Goal: Transaction & Acquisition: Purchase product/service

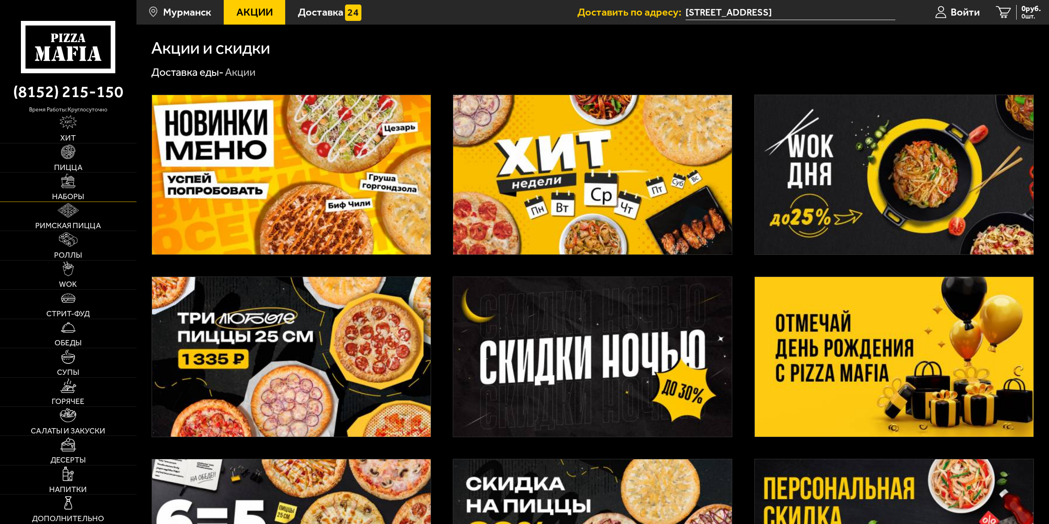
click at [103, 195] on link "Наборы" at bounding box center [68, 186] width 136 height 29
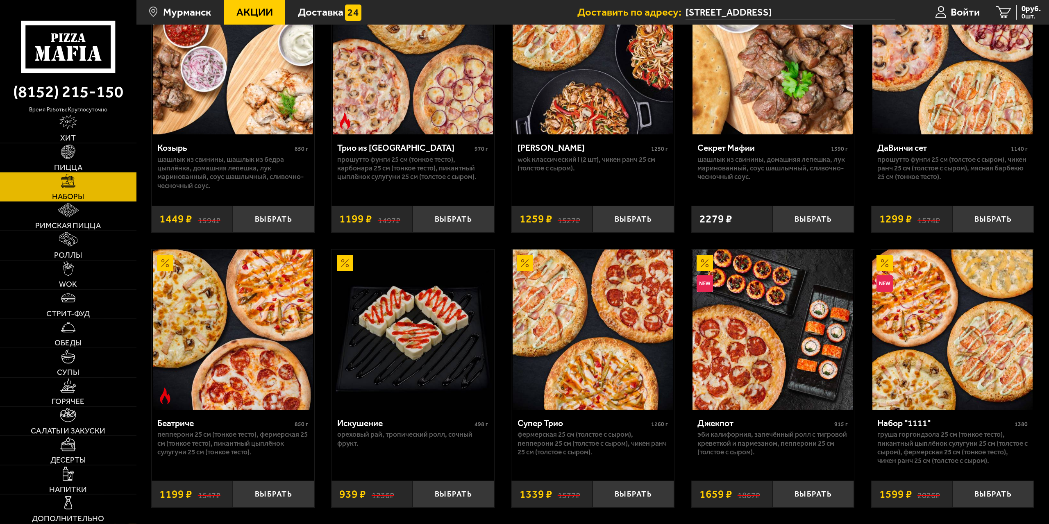
scroll to position [710, 0]
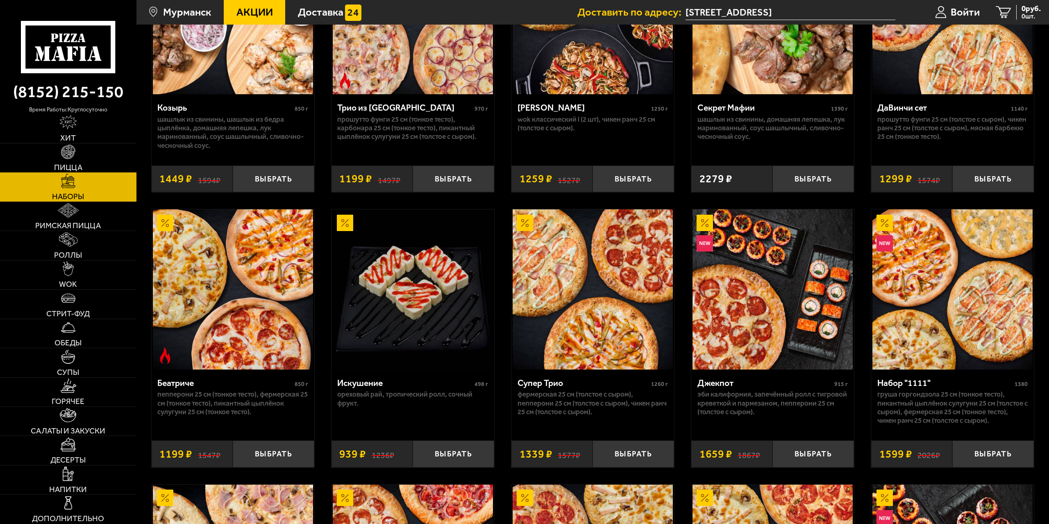
click at [822, 9] on input "[STREET_ADDRESS]" at bounding box center [790, 12] width 210 height 15
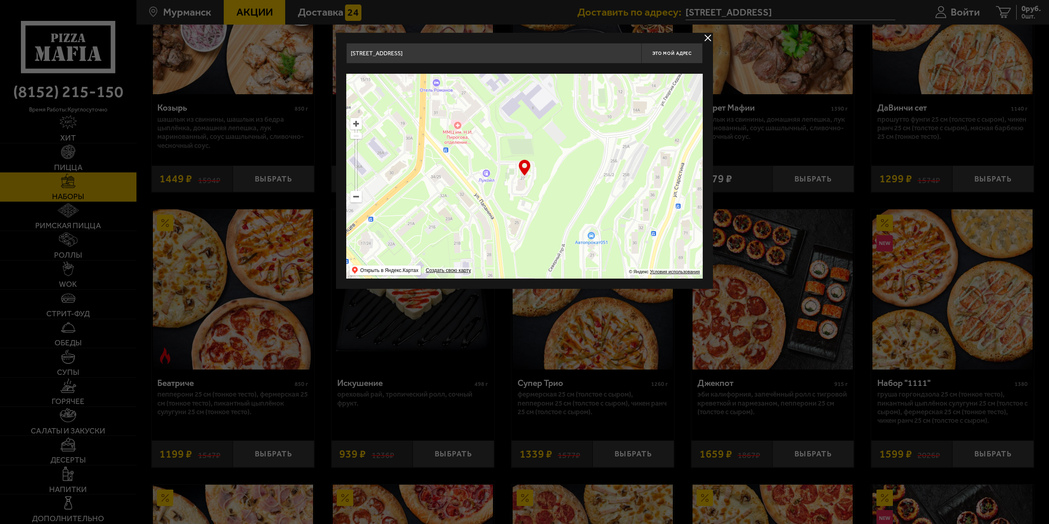
drag, startPoint x: 470, startPoint y: 54, endPoint x: 268, endPoint y: 51, distance: 202.8
click at [346, 51] on input "[STREET_ADDRESS]" at bounding box center [493, 53] width 295 height 20
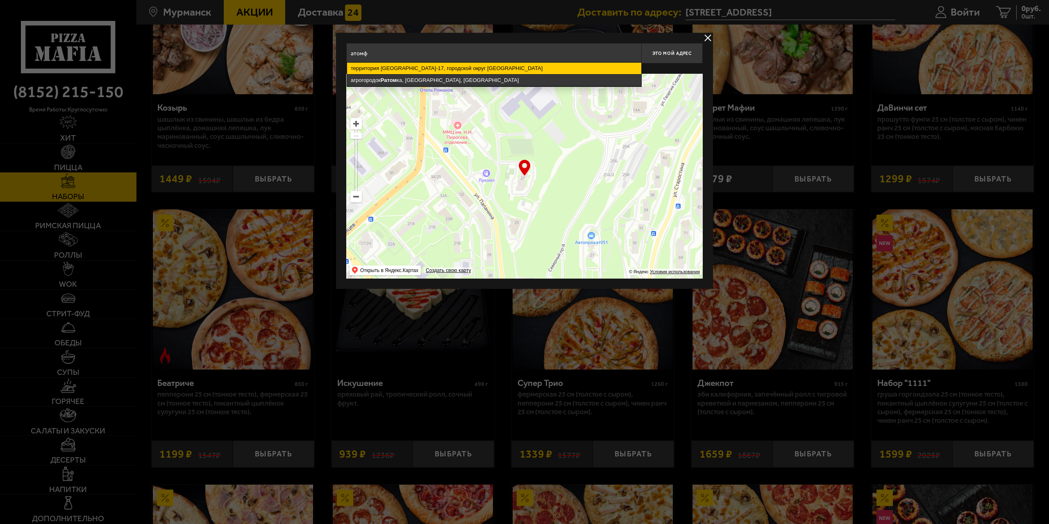
click at [421, 66] on ymaps "территория [GEOGRAPHIC_DATA]-17, городской округ [GEOGRAPHIC_DATA]" at bounding box center [494, 68] width 294 height 11
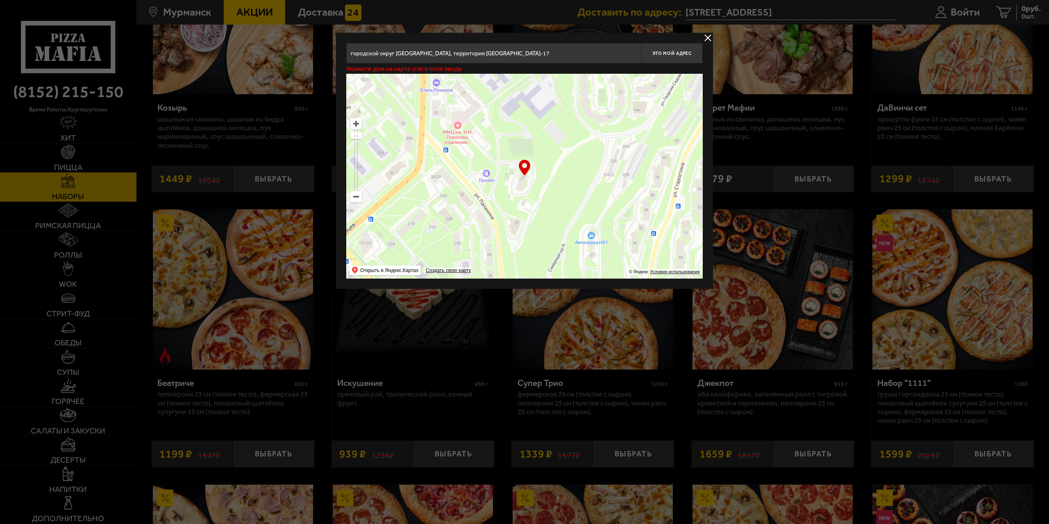
click at [592, 46] on input "городской округ [GEOGRAPHIC_DATA], территория [GEOGRAPHIC_DATA]-17" at bounding box center [493, 53] width 295 height 20
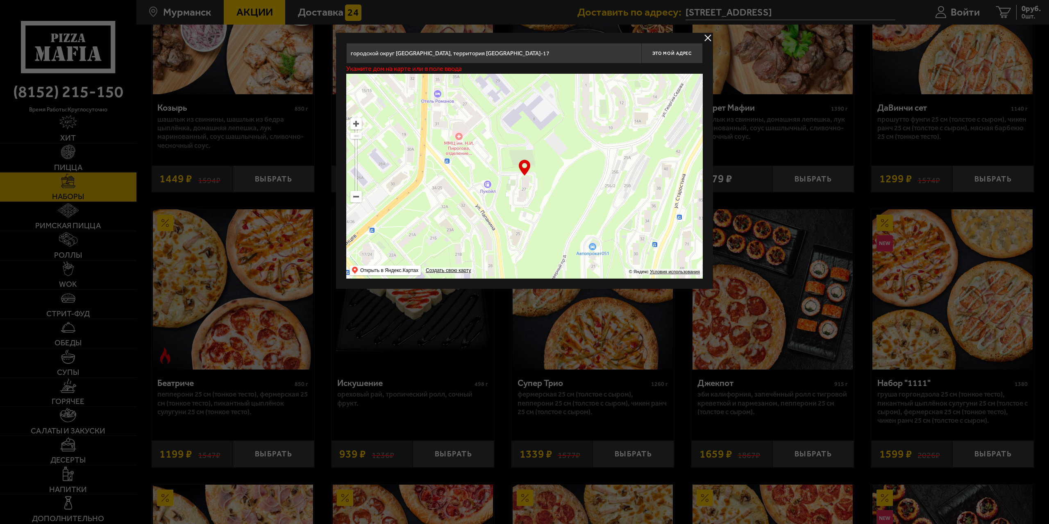
drag, startPoint x: 526, startPoint y: 129, endPoint x: 531, endPoint y: 294, distance: 165.6
click at [531, 295] on main "Мурманск Все Акции Доставка Личный кабинет Акции Доставка Доставить по адресу: …" at bounding box center [592, 499] width 912 height 2418
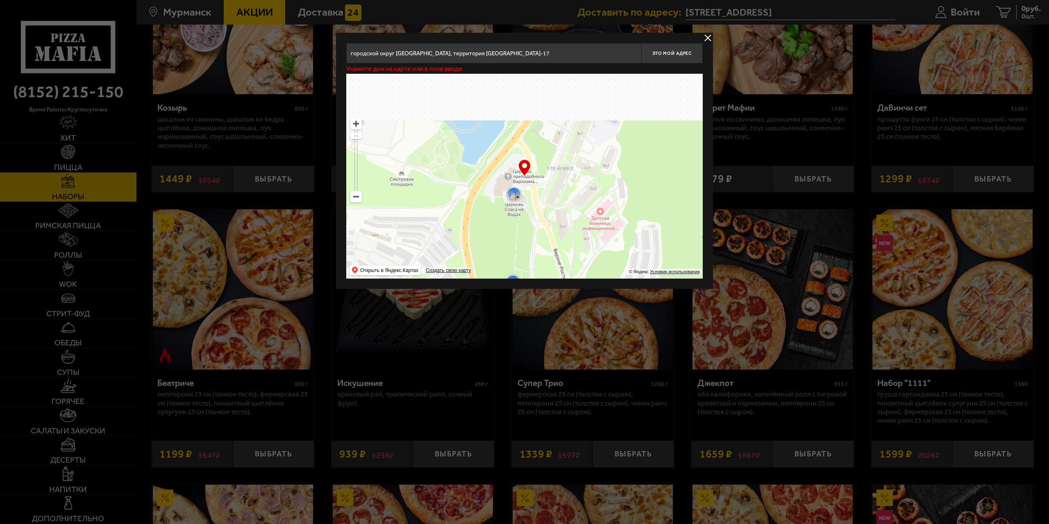
drag, startPoint x: 446, startPoint y: 125, endPoint x: 473, endPoint y: 164, distance: 47.4
click at [498, 296] on main "Мурманск Все Акции Доставка Личный кабинет Акции Доставка Доставить по адресу: …" at bounding box center [592, 499] width 912 height 2418
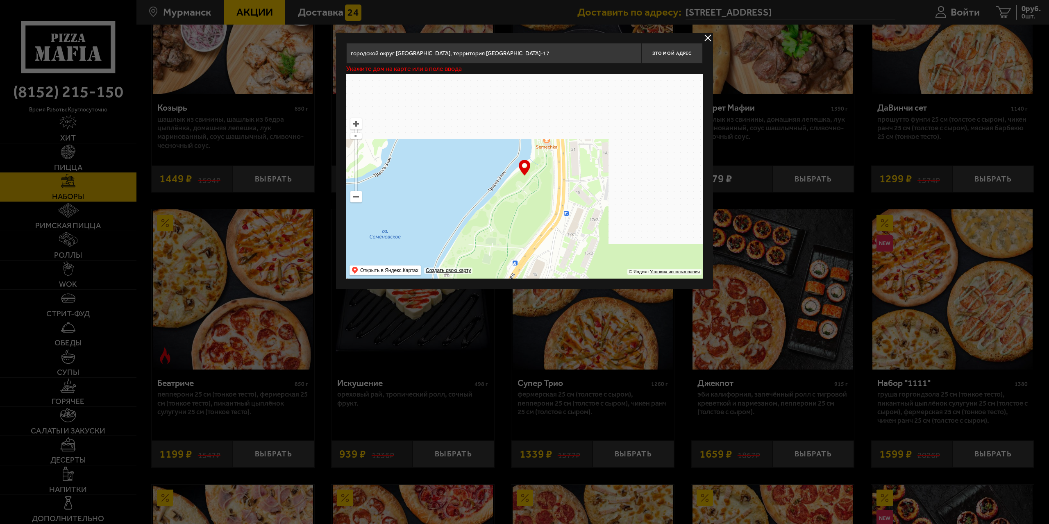
drag, startPoint x: 476, startPoint y: 165, endPoint x: 383, endPoint y: 264, distance: 135.4
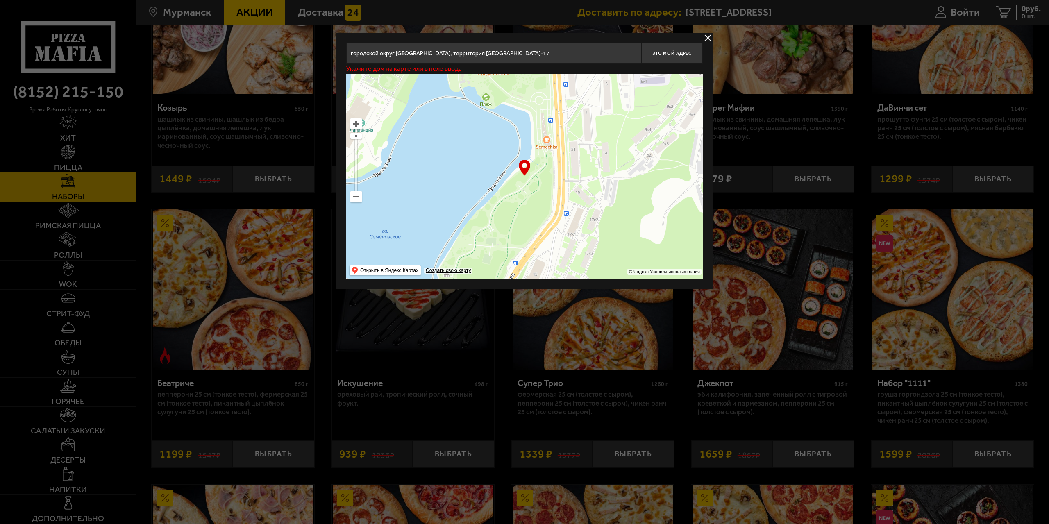
click at [403, 272] on ymaps "… © Яндекс Условия использования Открыть в Яндекс.Картах Создать свою карту" at bounding box center [524, 176] width 356 height 205
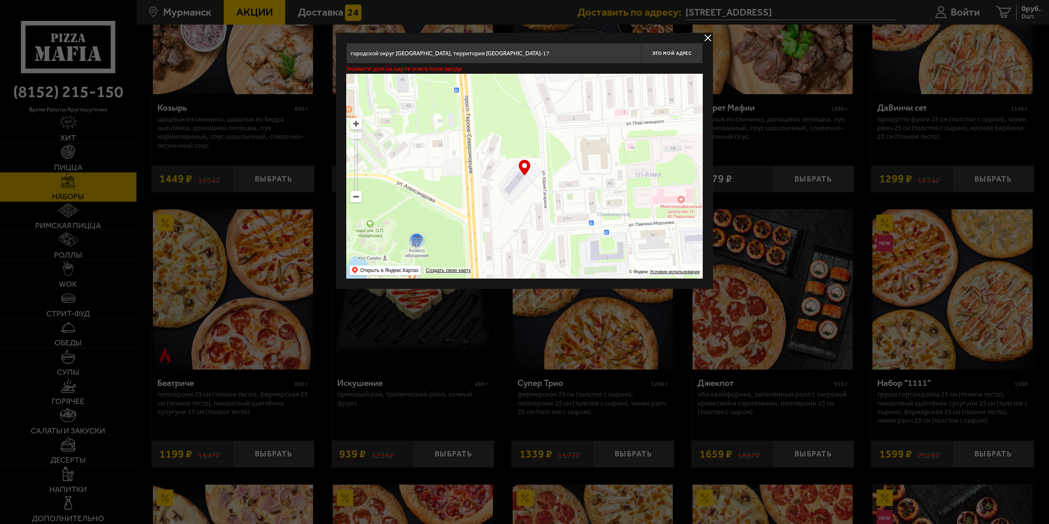
drag, startPoint x: 425, startPoint y: 146, endPoint x: 485, endPoint y: 245, distance: 116.0
click at [494, 295] on main "Мурманск Все Акции Доставка Личный кабинет Акции Доставка Доставить по адресу: …" at bounding box center [592, 499] width 912 height 2418
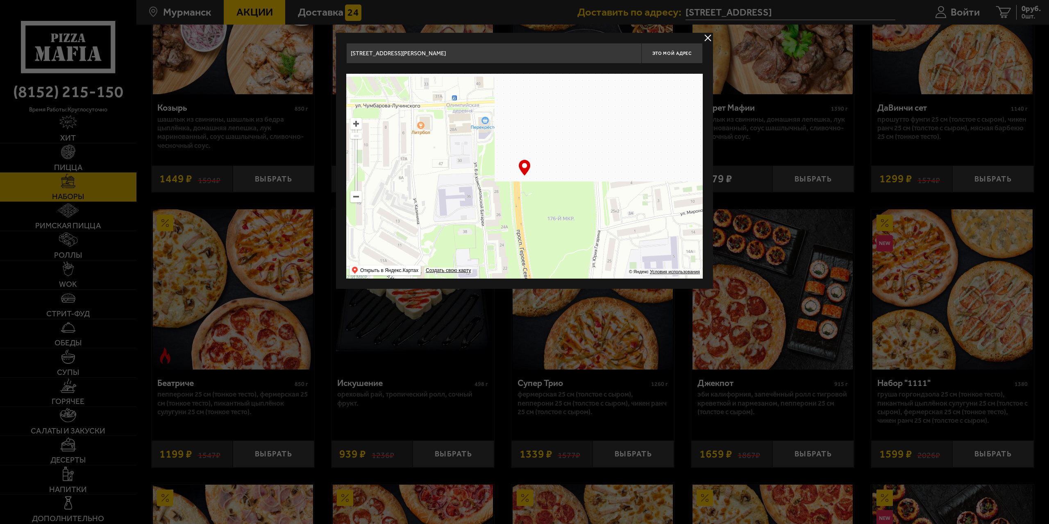
drag, startPoint x: 509, startPoint y: 238, endPoint x: 533, endPoint y: 281, distance: 49.7
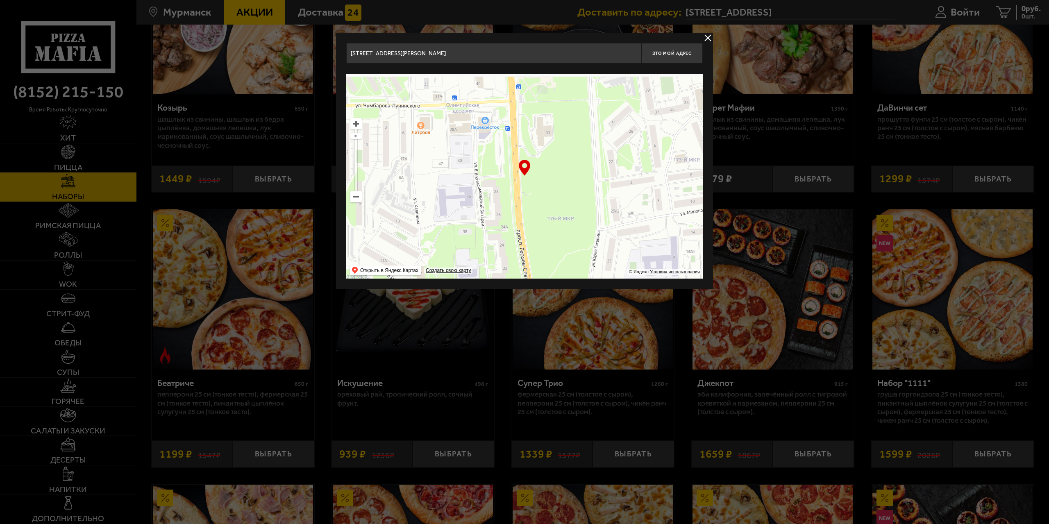
click at [537, 301] on main "Мурманск Все Акции Доставка Личный кабинет Акции Доставка Доставить по адресу: …" at bounding box center [592, 499] width 912 height 2418
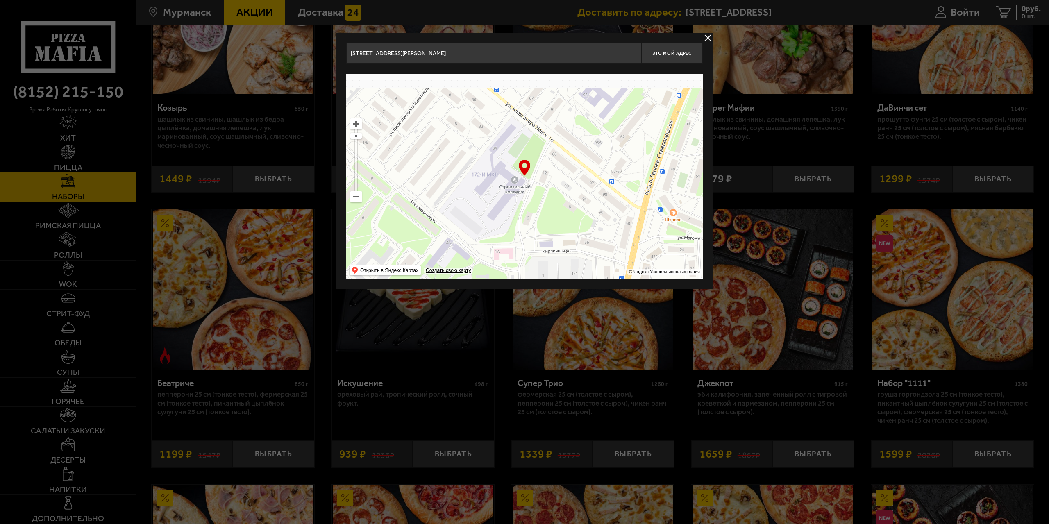
drag, startPoint x: 561, startPoint y: 119, endPoint x: 554, endPoint y: 259, distance: 140.7
click at [560, 302] on main "Мурманск Все Акции Доставка Личный кабинет Акции Доставка Доставить по адресу: …" at bounding box center [592, 499] width 912 height 2418
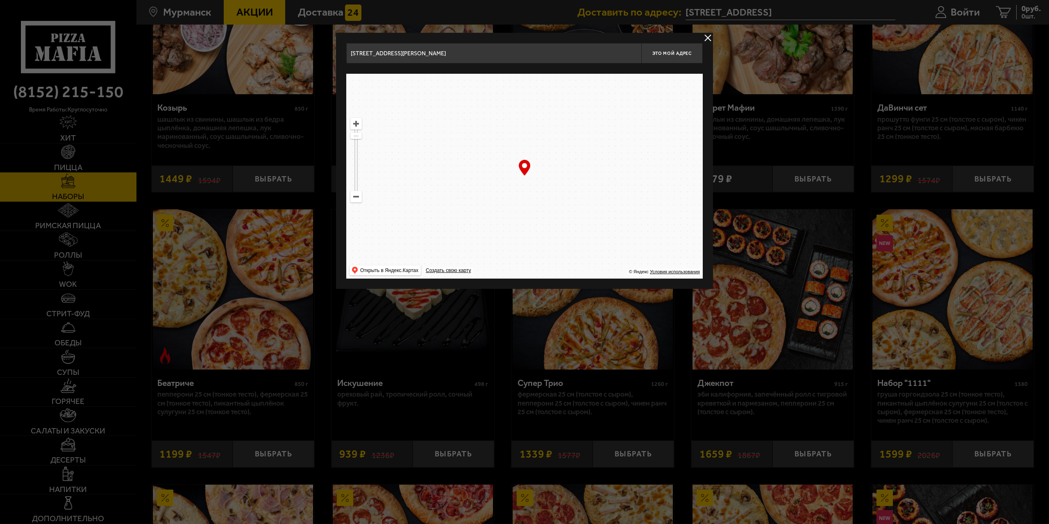
type input "[STREET_ADDRESS][PERSON_NAME]"
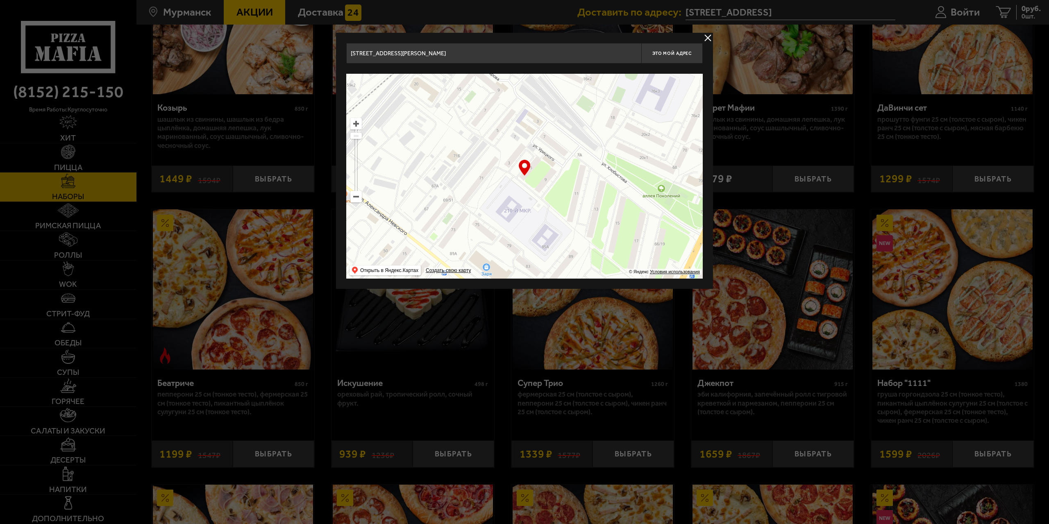
click at [356, 193] on ymaps at bounding box center [356, 196] width 11 height 11
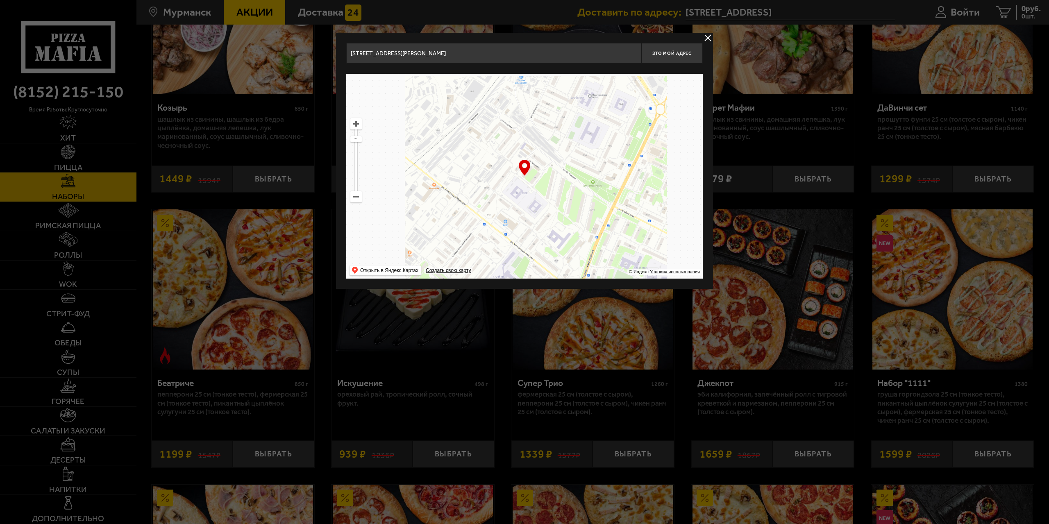
click at [356, 198] on ymaps at bounding box center [356, 196] width 11 height 11
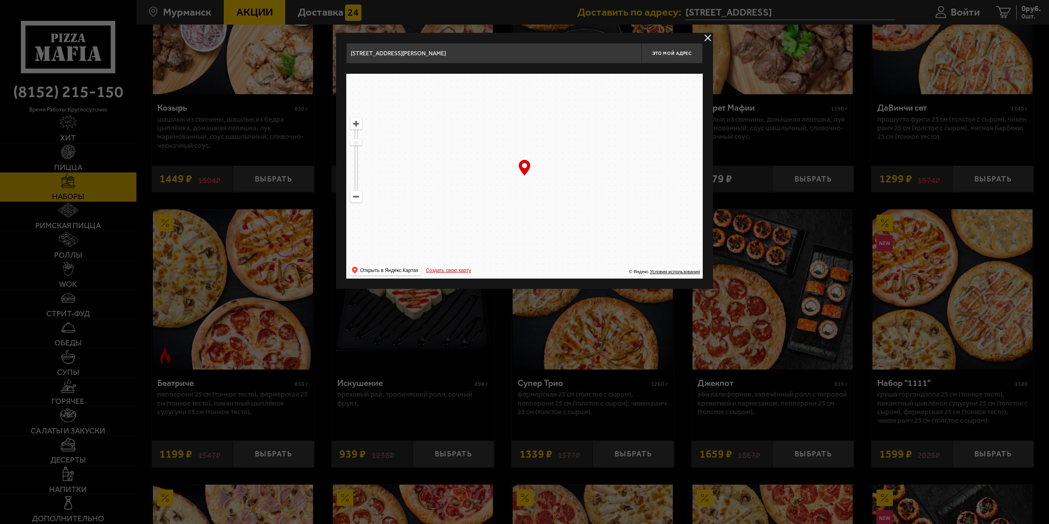
drag, startPoint x: 527, startPoint y: 118, endPoint x: 468, endPoint y: 268, distance: 161.4
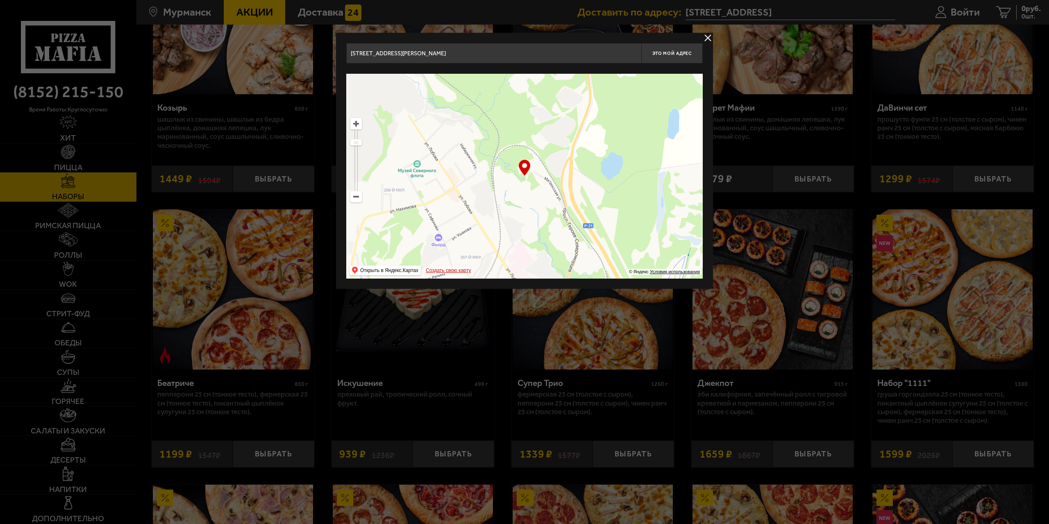
click at [462, 313] on main "Мурманск Все Акции Доставка Личный кабинет Акции Доставка Доставить по адресу: …" at bounding box center [592, 499] width 912 height 2418
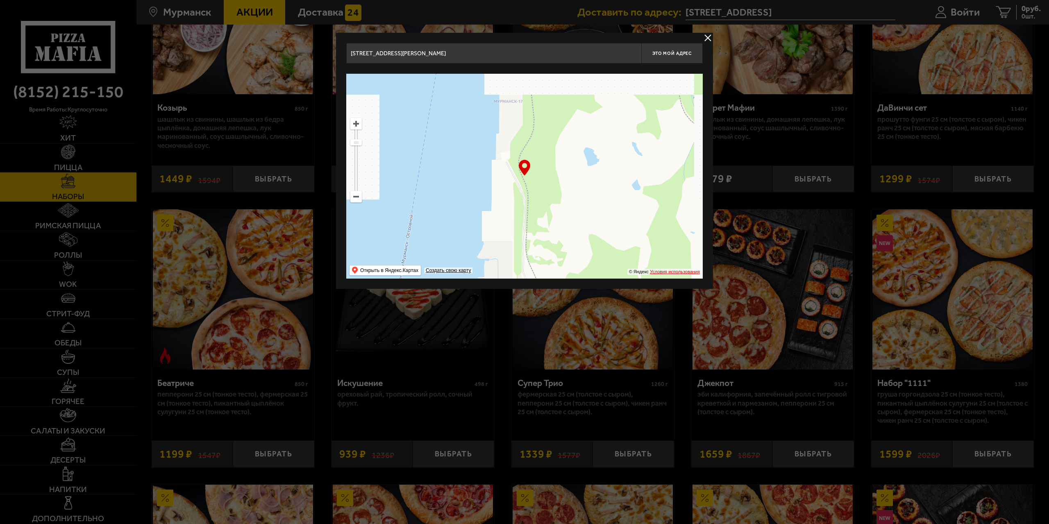
drag, startPoint x: 440, startPoint y: 145, endPoint x: 659, endPoint y: 271, distance: 253.1
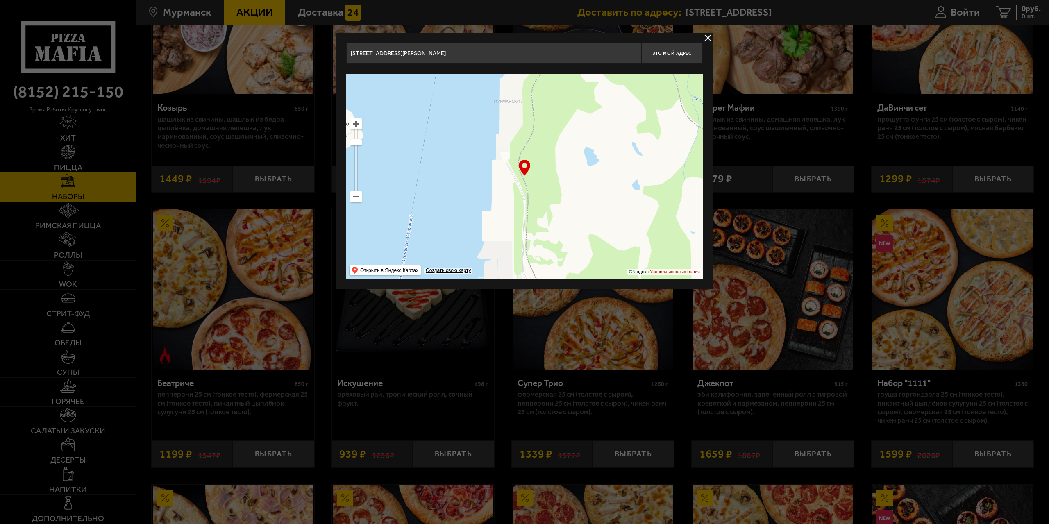
click at [675, 313] on main "Мурманск Все Акции Доставка Личный кабинет Акции Доставка Доставить по адресу: …" at bounding box center [592, 499] width 912 height 2418
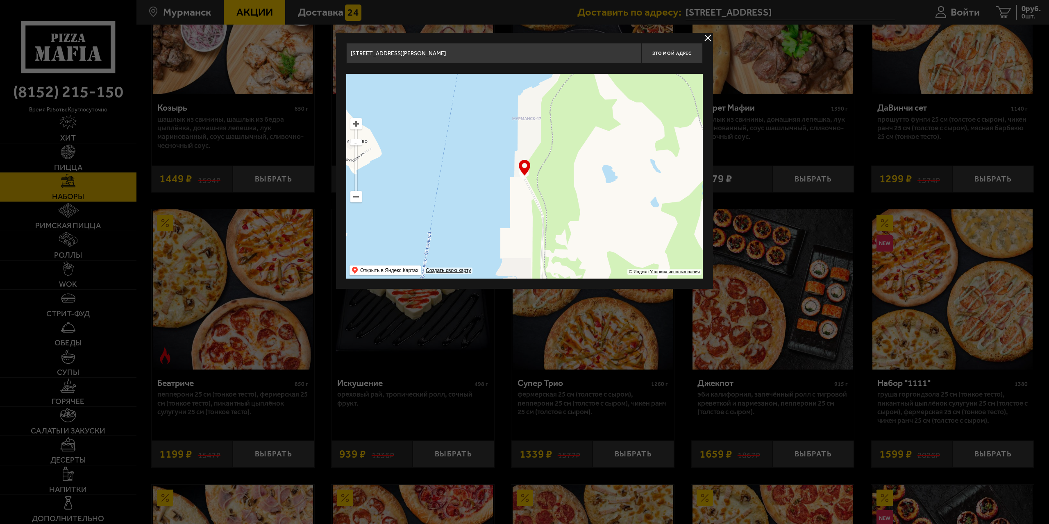
drag, startPoint x: 538, startPoint y: 148, endPoint x: 537, endPoint y: 156, distance: 7.4
click at [537, 156] on ymaps at bounding box center [524, 176] width 356 height 205
click at [355, 122] on ymaps at bounding box center [356, 123] width 11 height 11
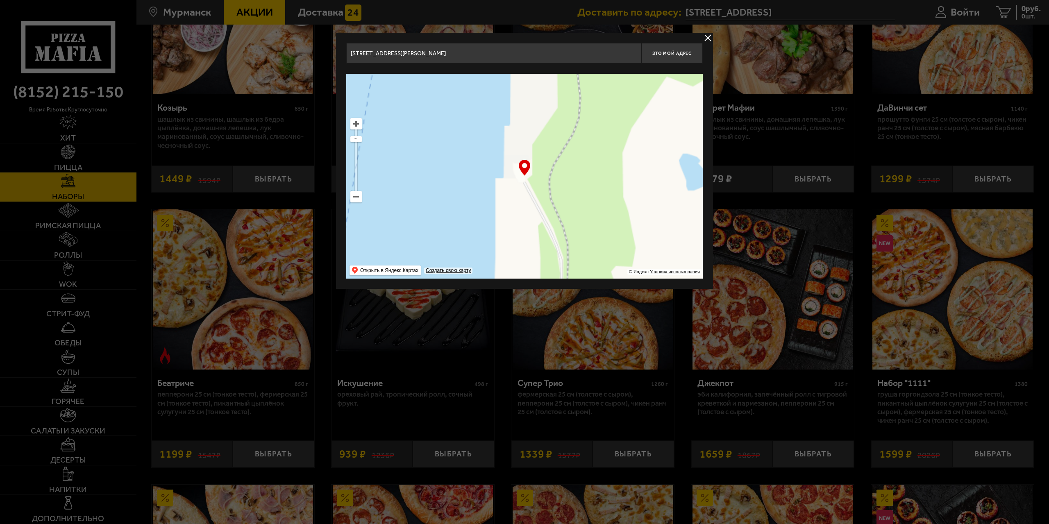
click at [355, 123] on ymaps at bounding box center [356, 123] width 11 height 11
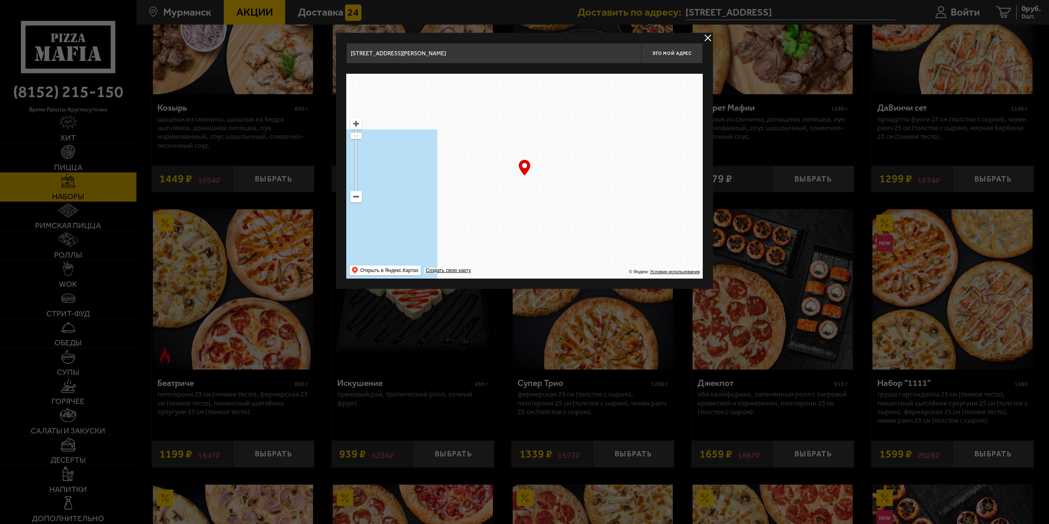
click at [355, 123] on ymaps at bounding box center [356, 123] width 11 height 11
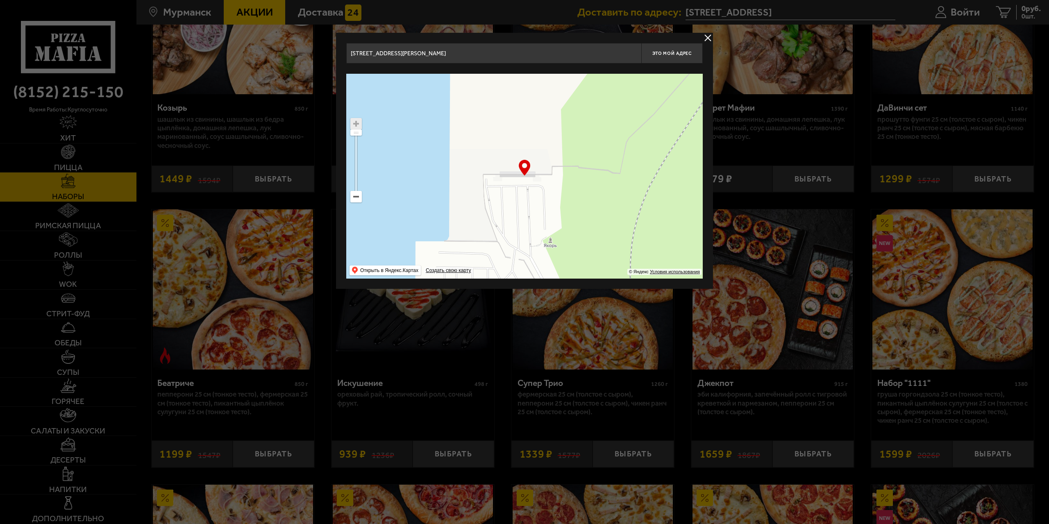
drag, startPoint x: 493, startPoint y: 141, endPoint x: 499, endPoint y: 195, distance: 54.8
click at [499, 195] on ymaps at bounding box center [524, 176] width 356 height 205
drag, startPoint x: 500, startPoint y: 191, endPoint x: 499, endPoint y: 184, distance: 7.4
click at [499, 184] on ymaps at bounding box center [524, 176] width 356 height 205
click at [520, 174] on div "… © Яндекс Условия использования Открыть в Яндекс.Картах Создать свою карту" at bounding box center [524, 176] width 356 height 205
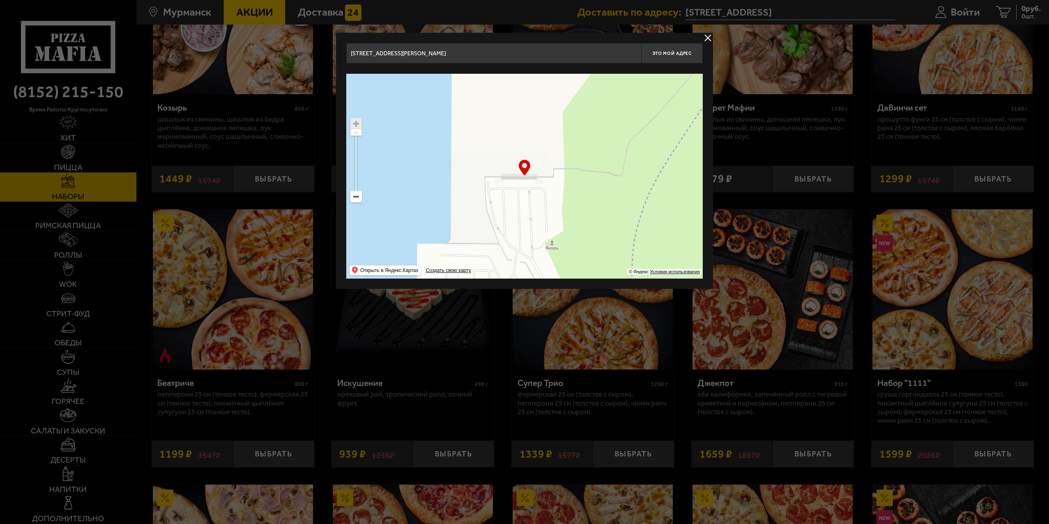
click at [516, 178] on ymaps at bounding box center [524, 176] width 356 height 205
click at [552, 245] on ymaps at bounding box center [524, 176] width 356 height 205
click at [708, 38] on button "delivery type" at bounding box center [708, 38] width 10 height 10
